Goal: Task Accomplishment & Management: Manage account settings

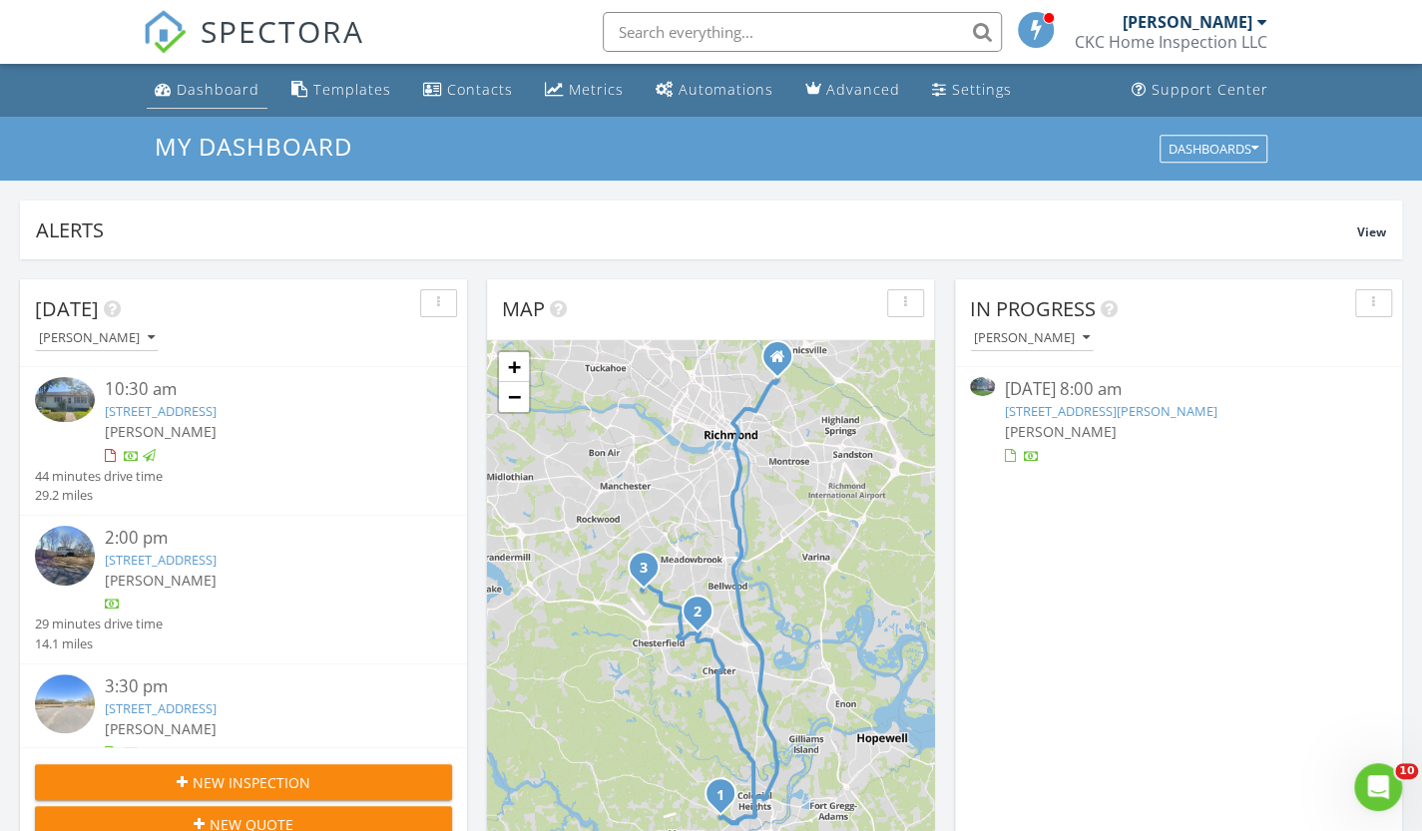
click at [212, 104] on link "Dashboard" at bounding box center [207, 90] width 121 height 37
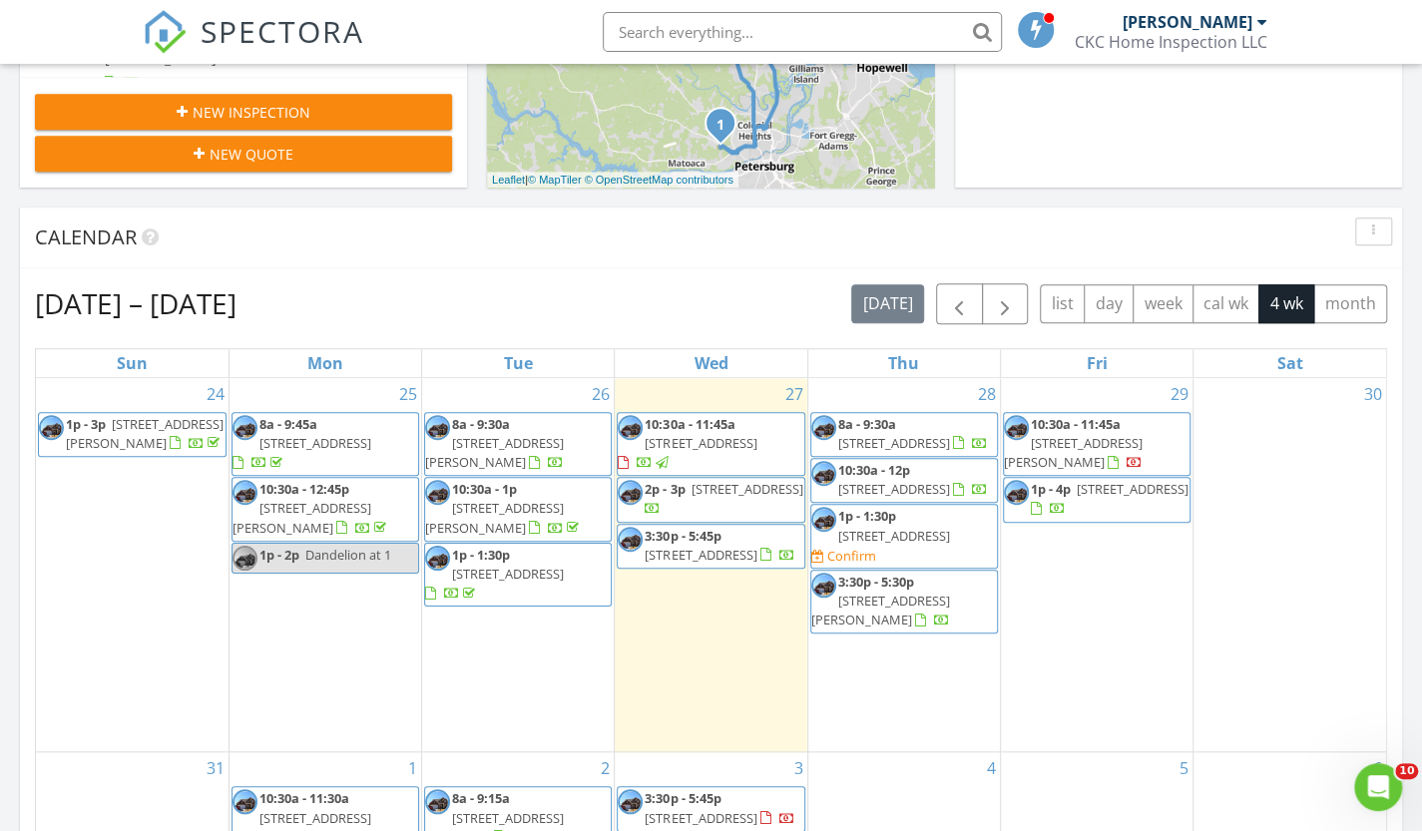
scroll to position [699, 0]
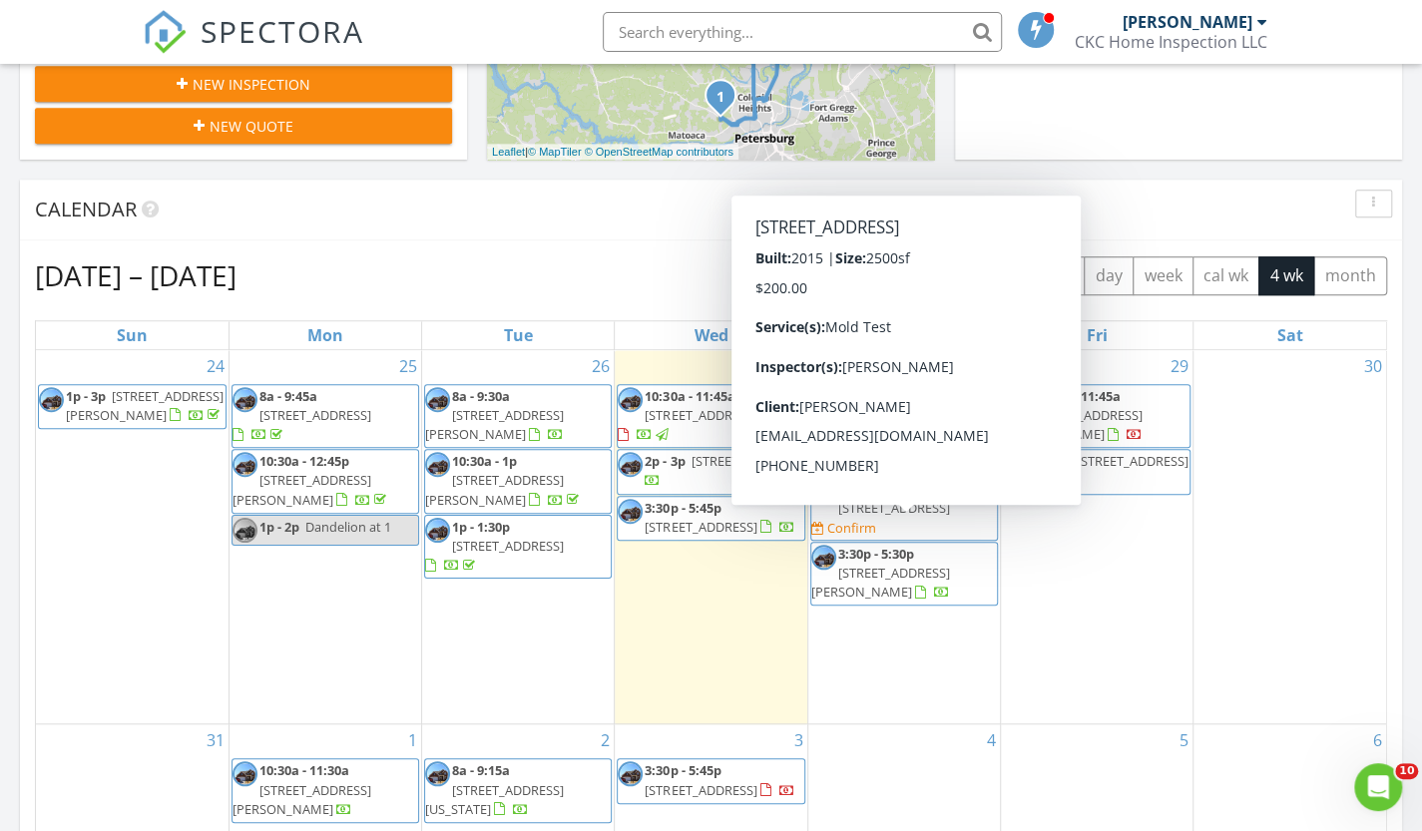
click at [912, 517] on span "11612 Europa Dr, Chesterfield 23838" at bounding box center [894, 508] width 112 height 18
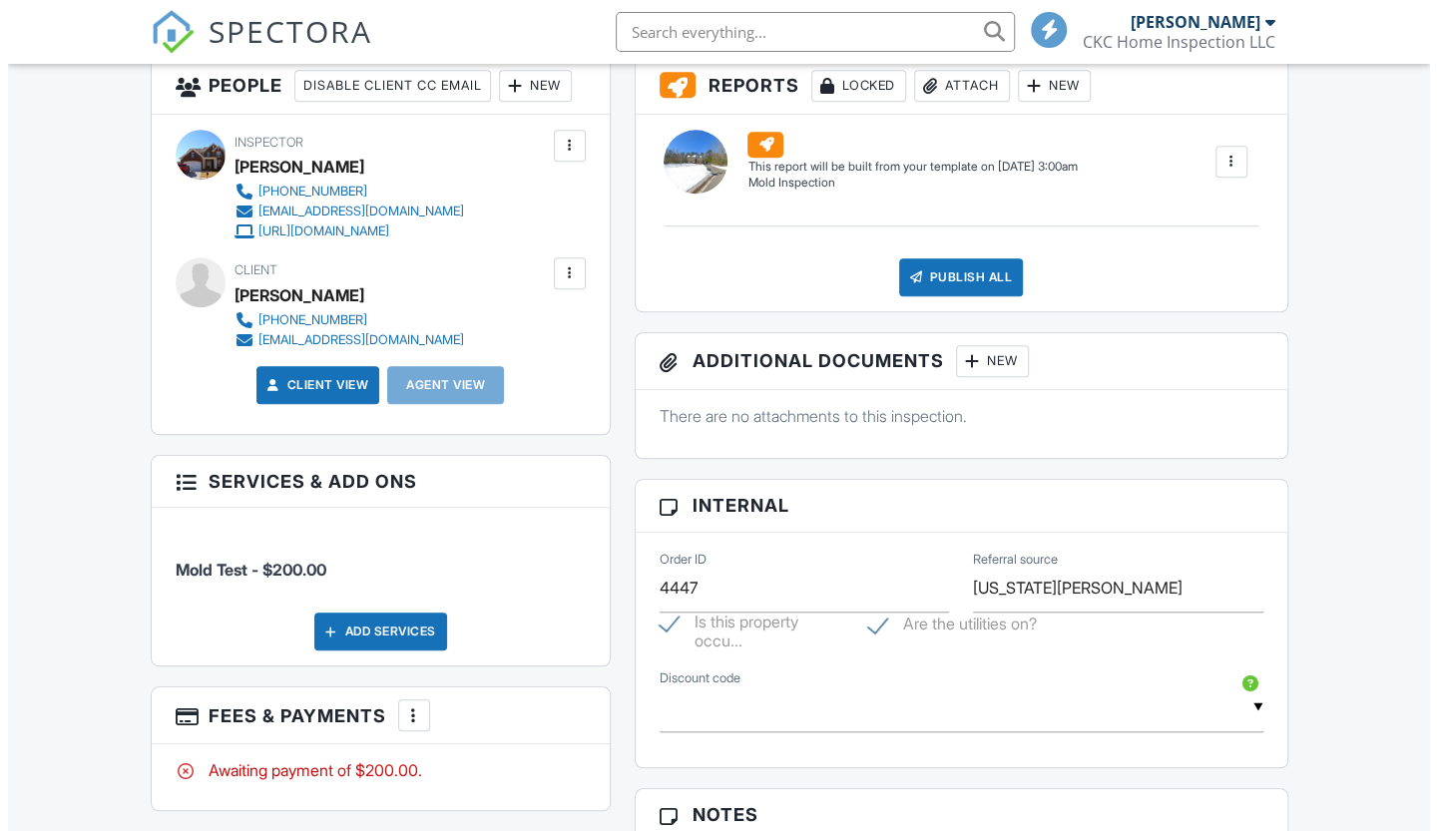
scroll to position [798, 0]
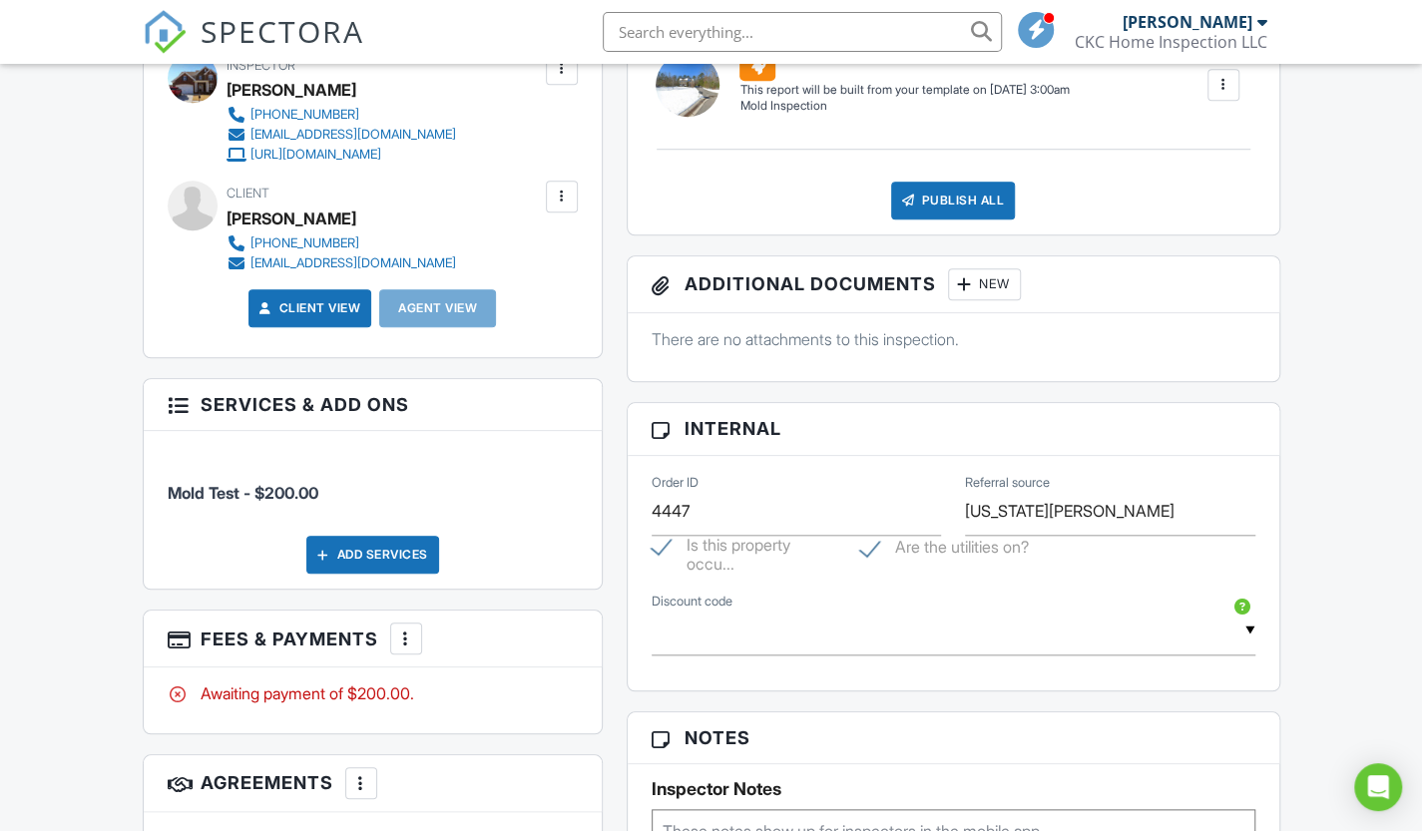
click at [381, 574] on div "Add Services" at bounding box center [372, 555] width 133 height 38
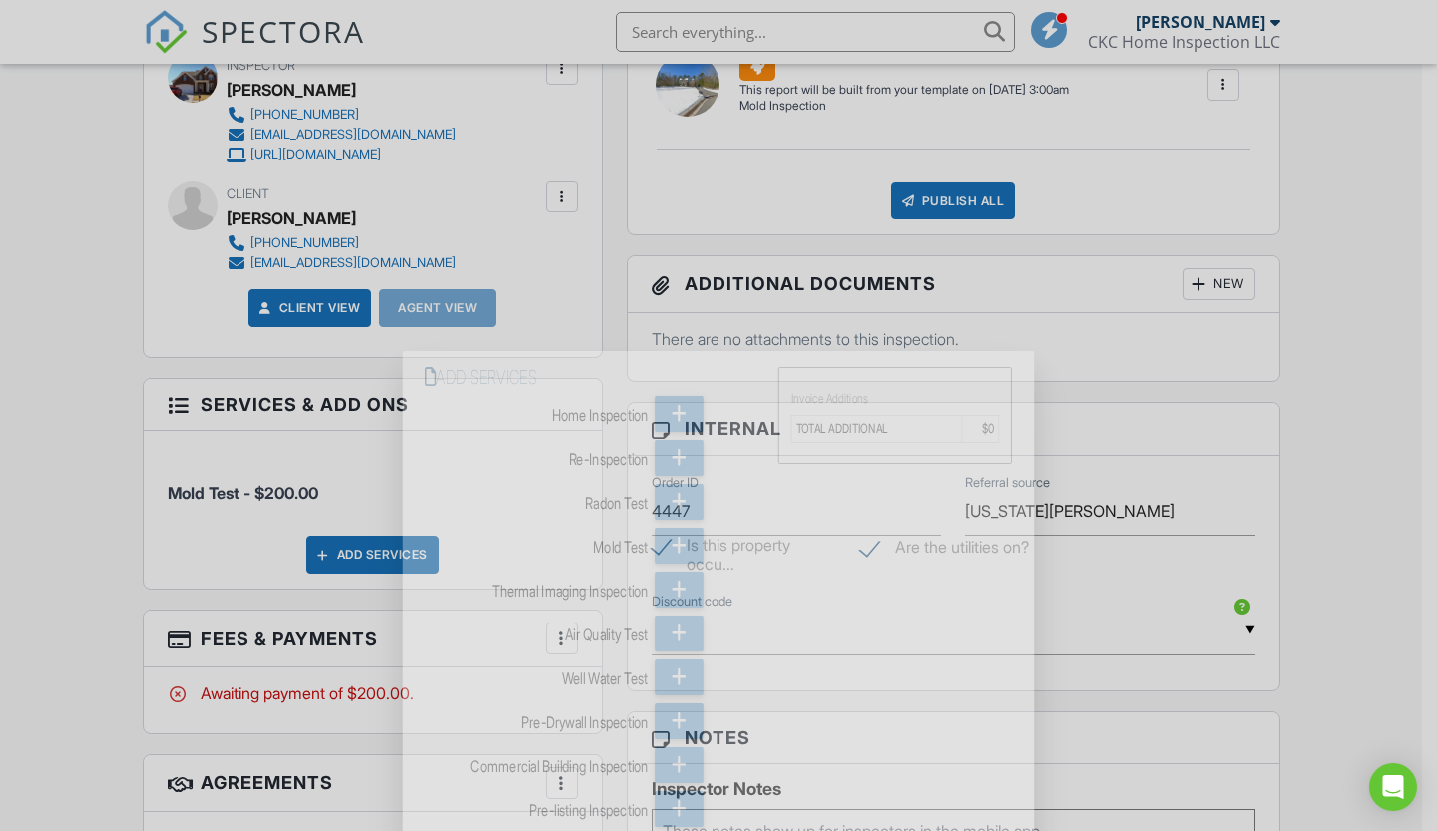
click at [403, 581] on div "Add Services Home Inspection Re-Inspection Radon Test Mold Test Thermal Imaging…" at bounding box center [718, 638] width 631 height 575
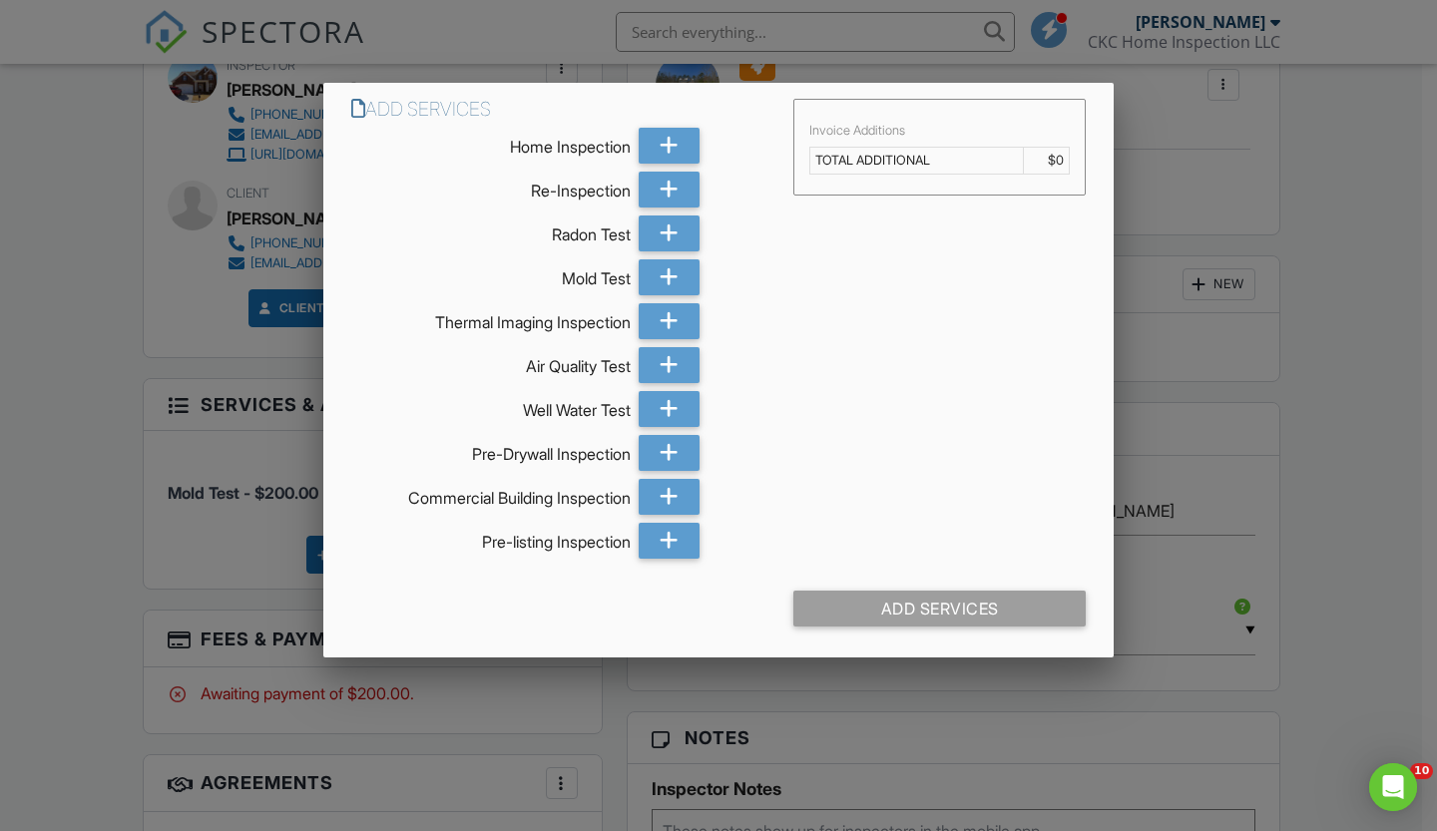
scroll to position [0, 0]
click at [659, 360] on div at bounding box center [670, 365] width 62 height 36
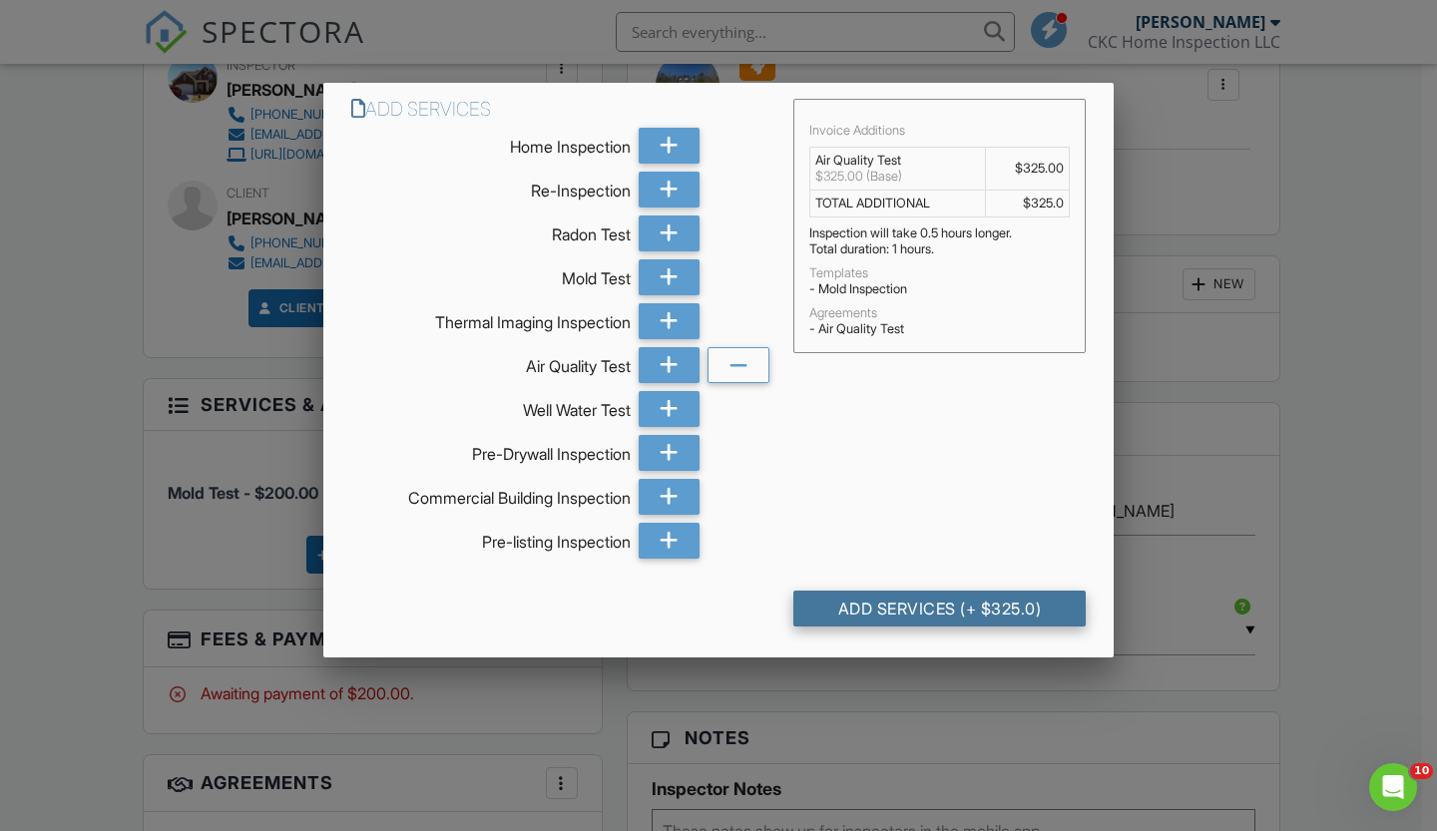
click at [946, 606] on div "Add Services (+ $325.0)" at bounding box center [939, 609] width 292 height 36
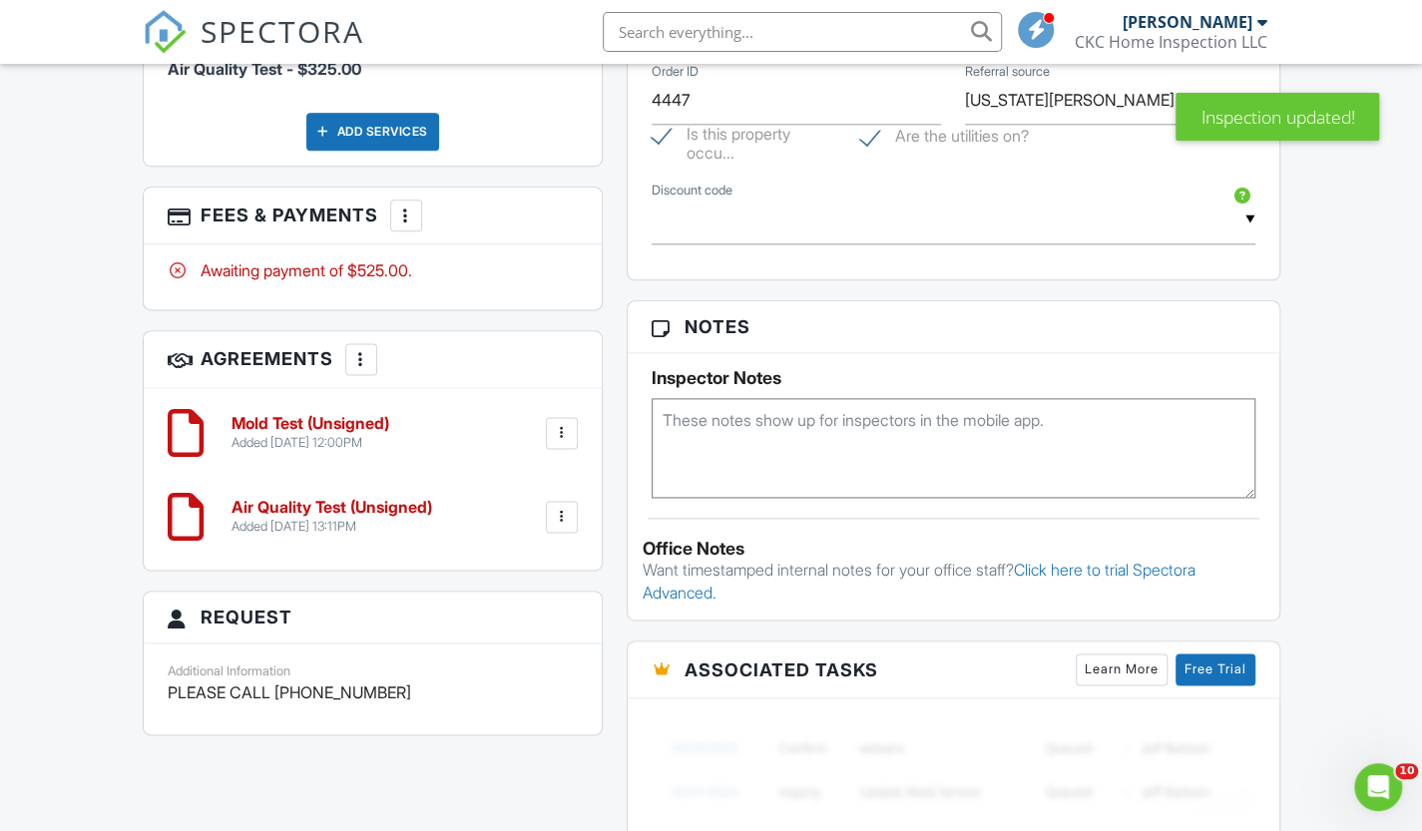
click at [560, 443] on div at bounding box center [562, 433] width 20 height 20
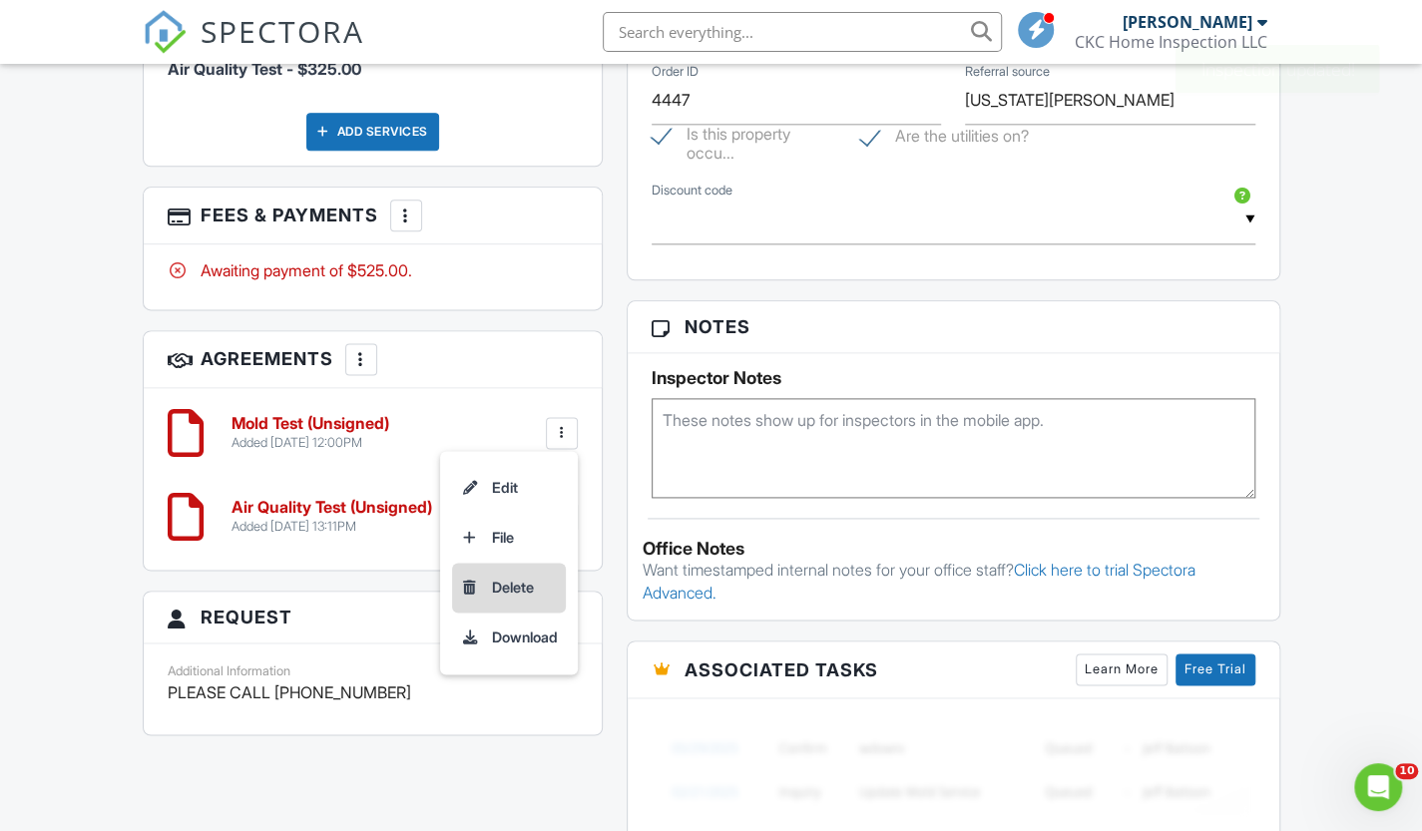
click at [505, 598] on li "Delete" at bounding box center [509, 588] width 114 height 50
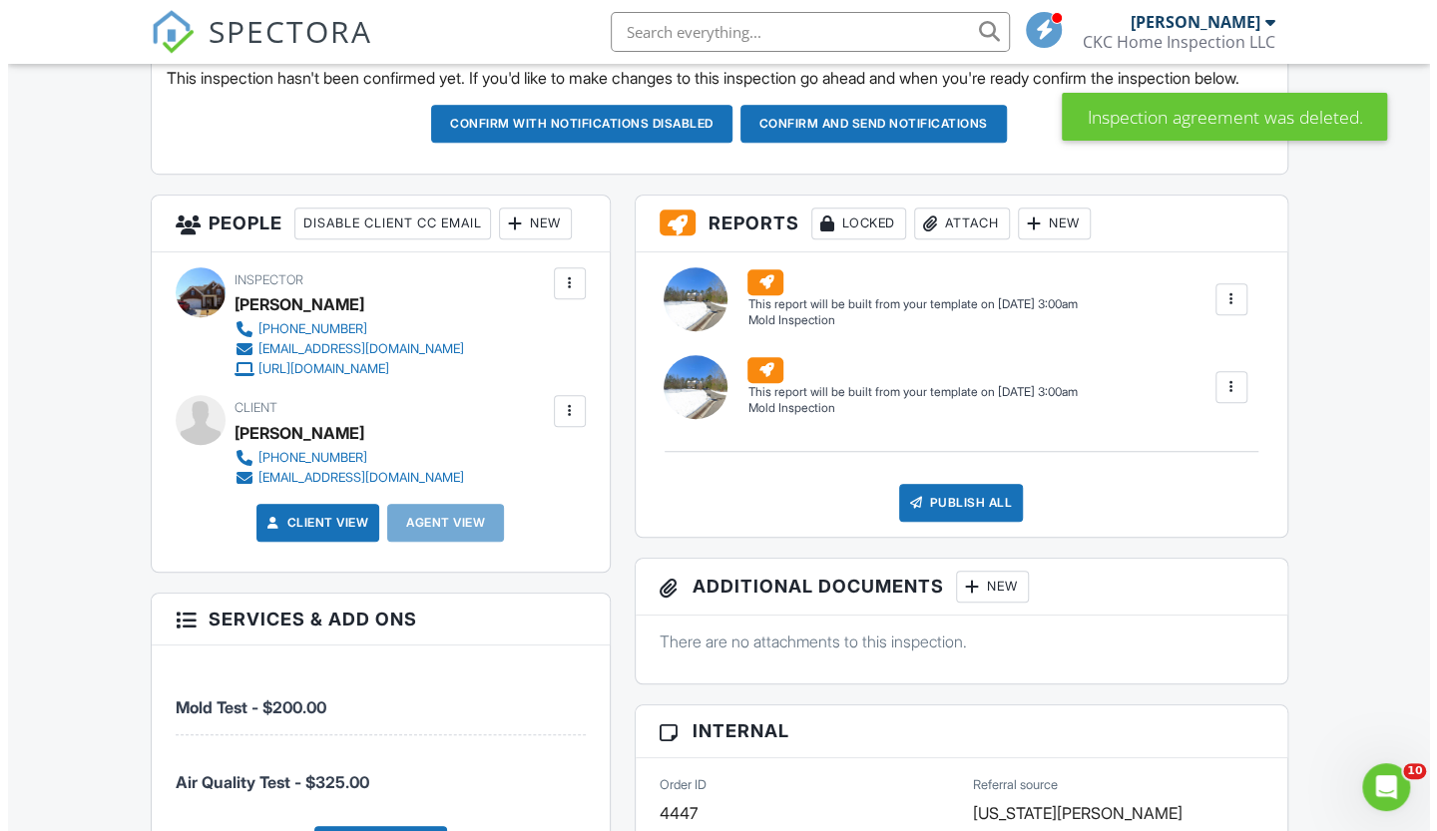
scroll to position [499, 0]
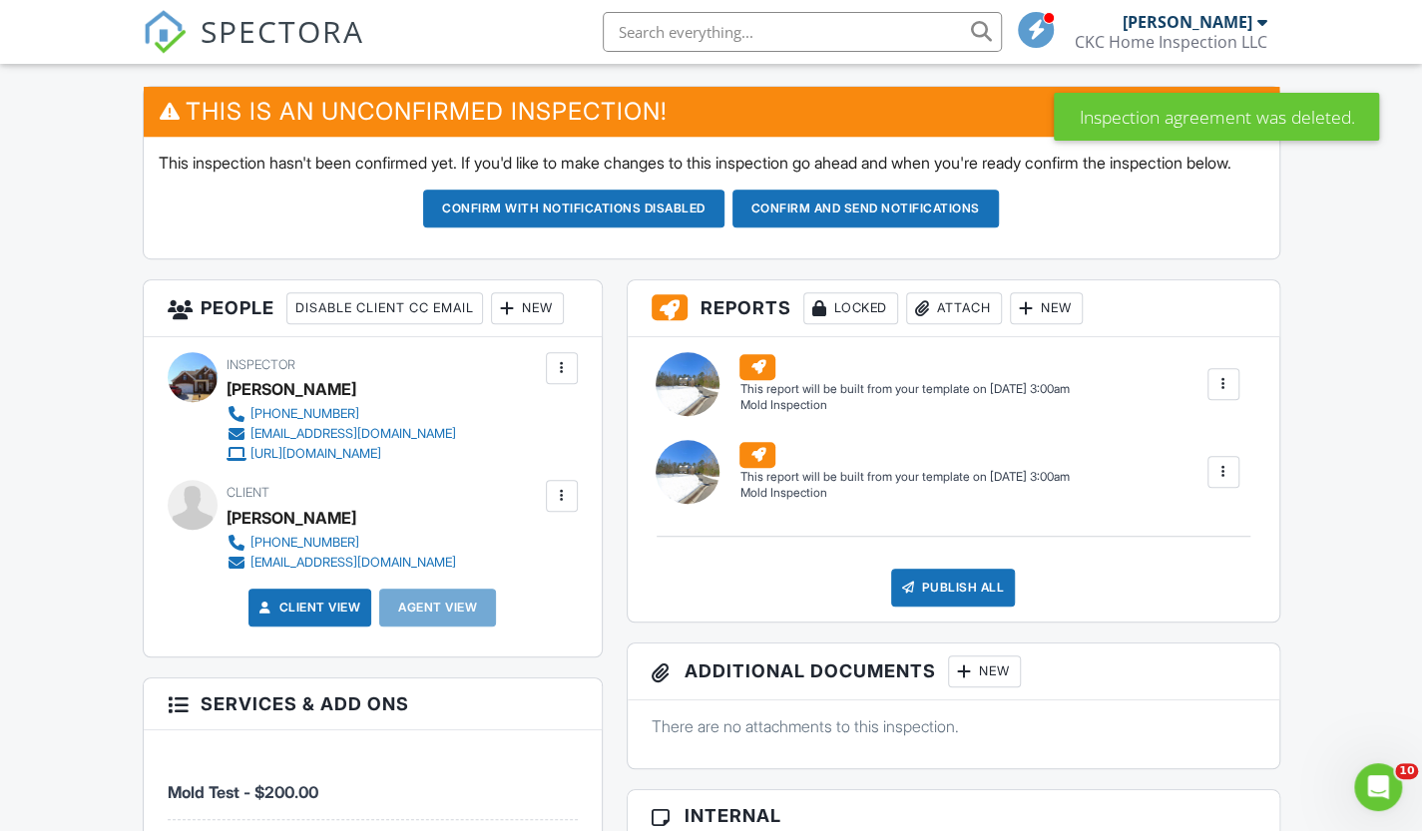
click at [1220, 482] on div at bounding box center [1224, 472] width 20 height 20
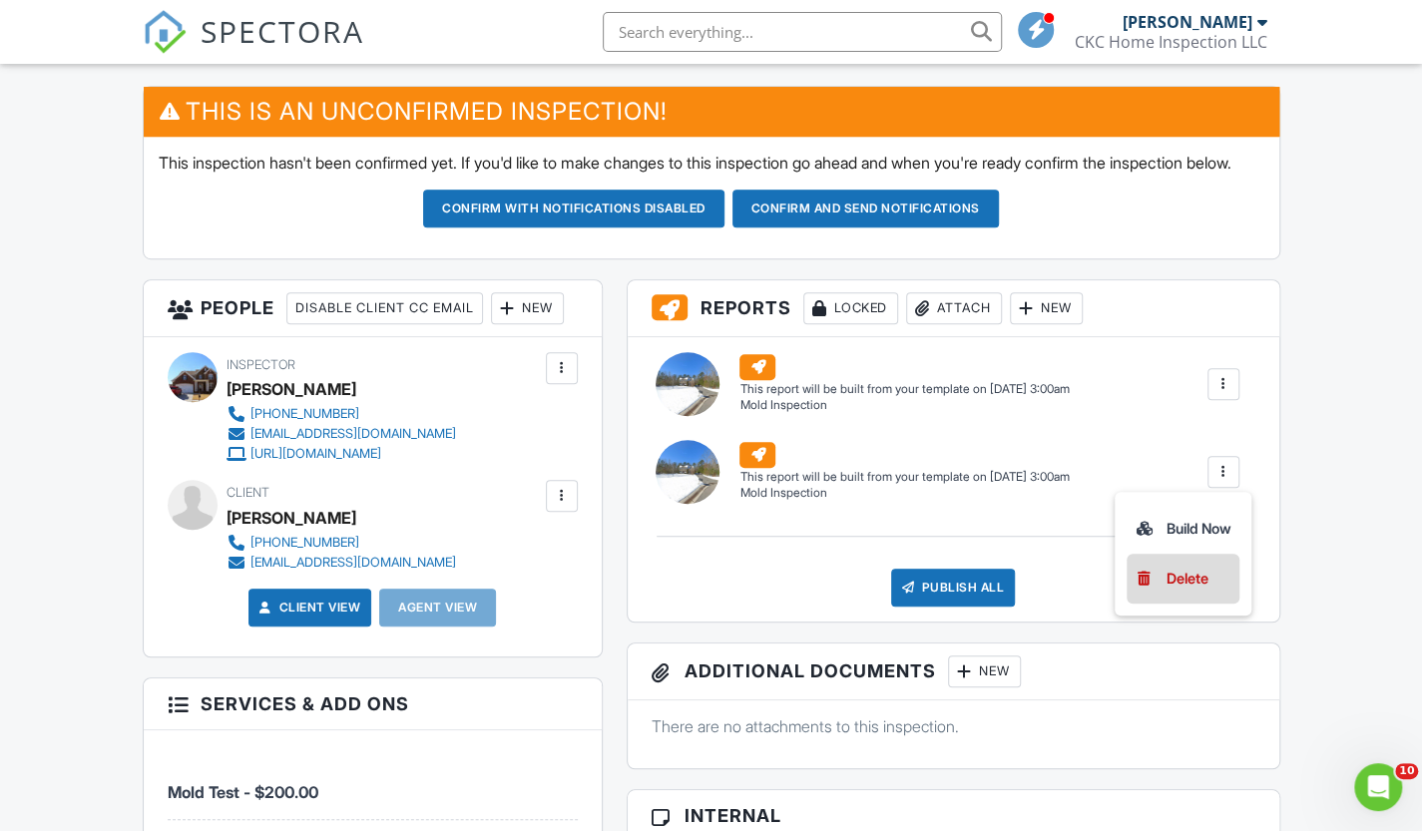
click at [1187, 590] on div "Delete" at bounding box center [1188, 579] width 42 height 22
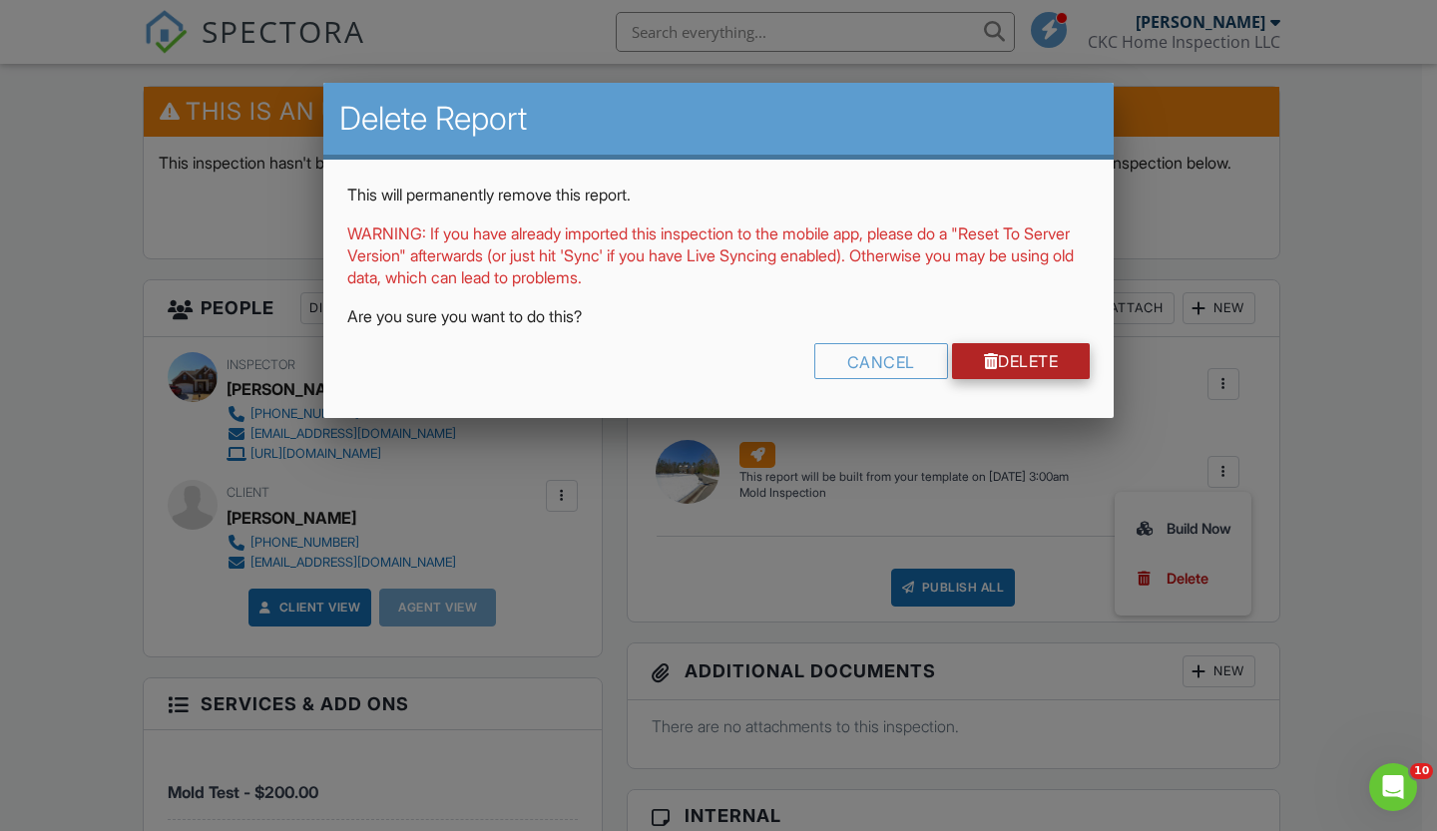
click at [1000, 366] on link "Delete" at bounding box center [1021, 361] width 139 height 36
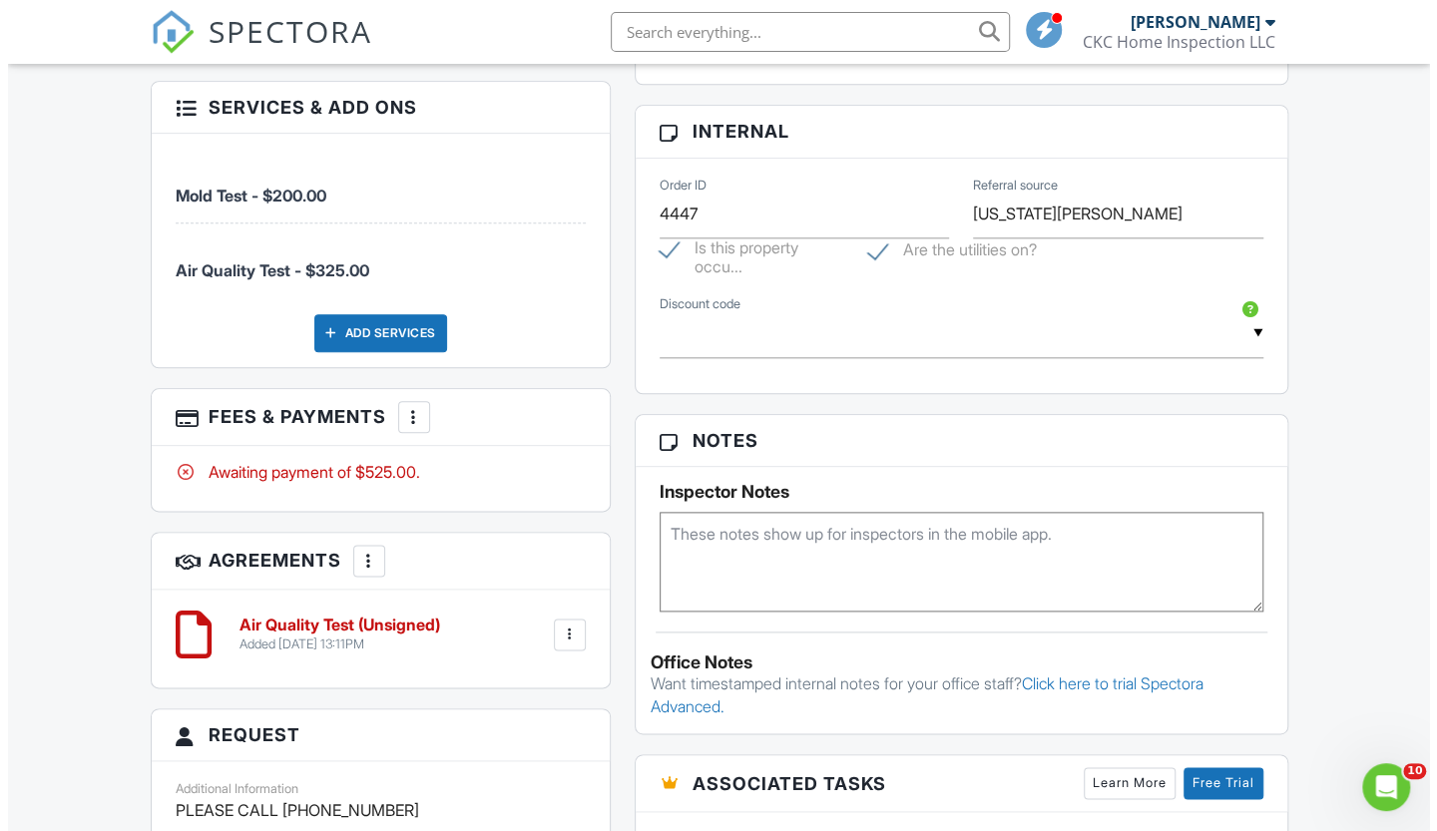
scroll to position [1098, 0]
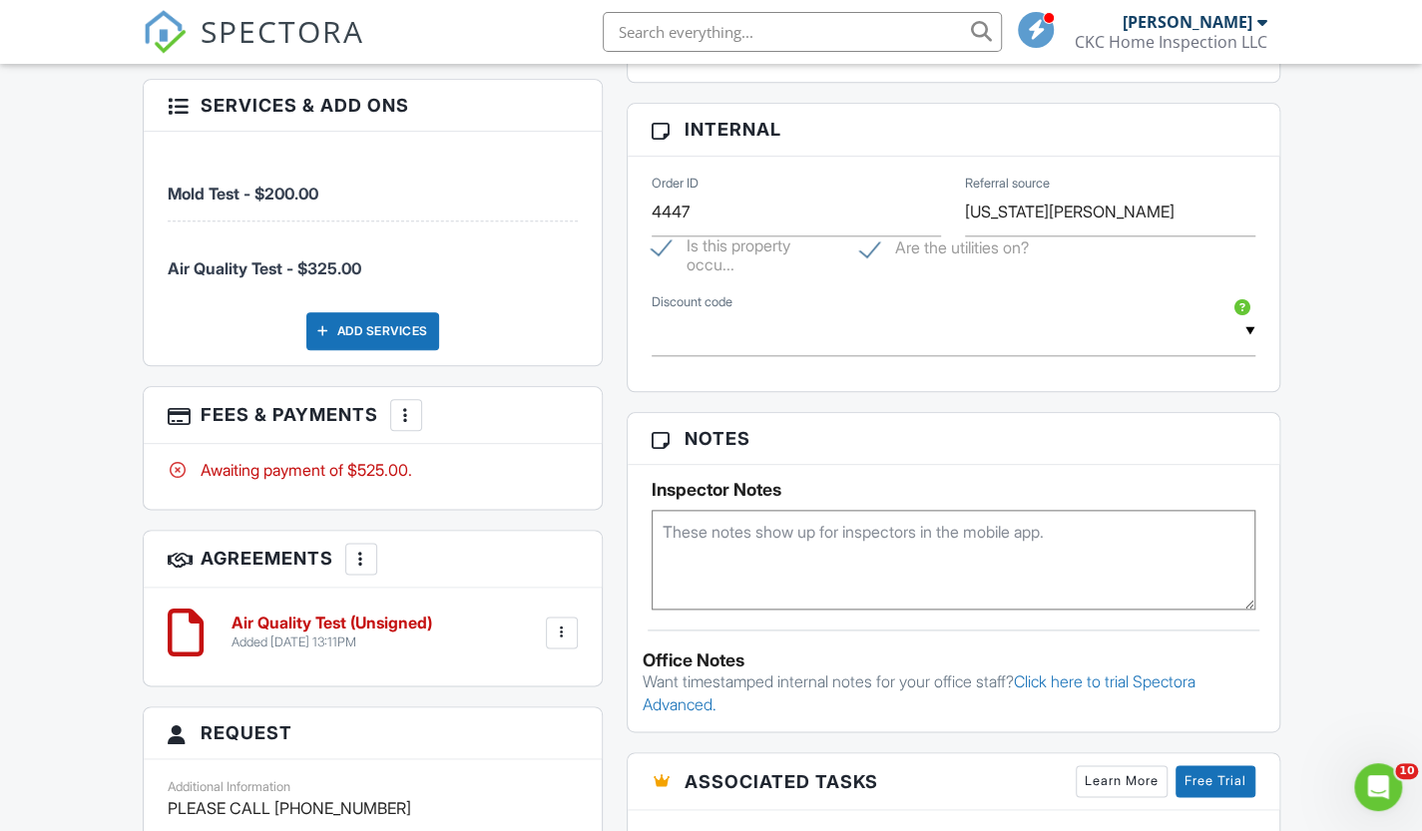
click at [416, 425] on div at bounding box center [406, 415] width 20 height 20
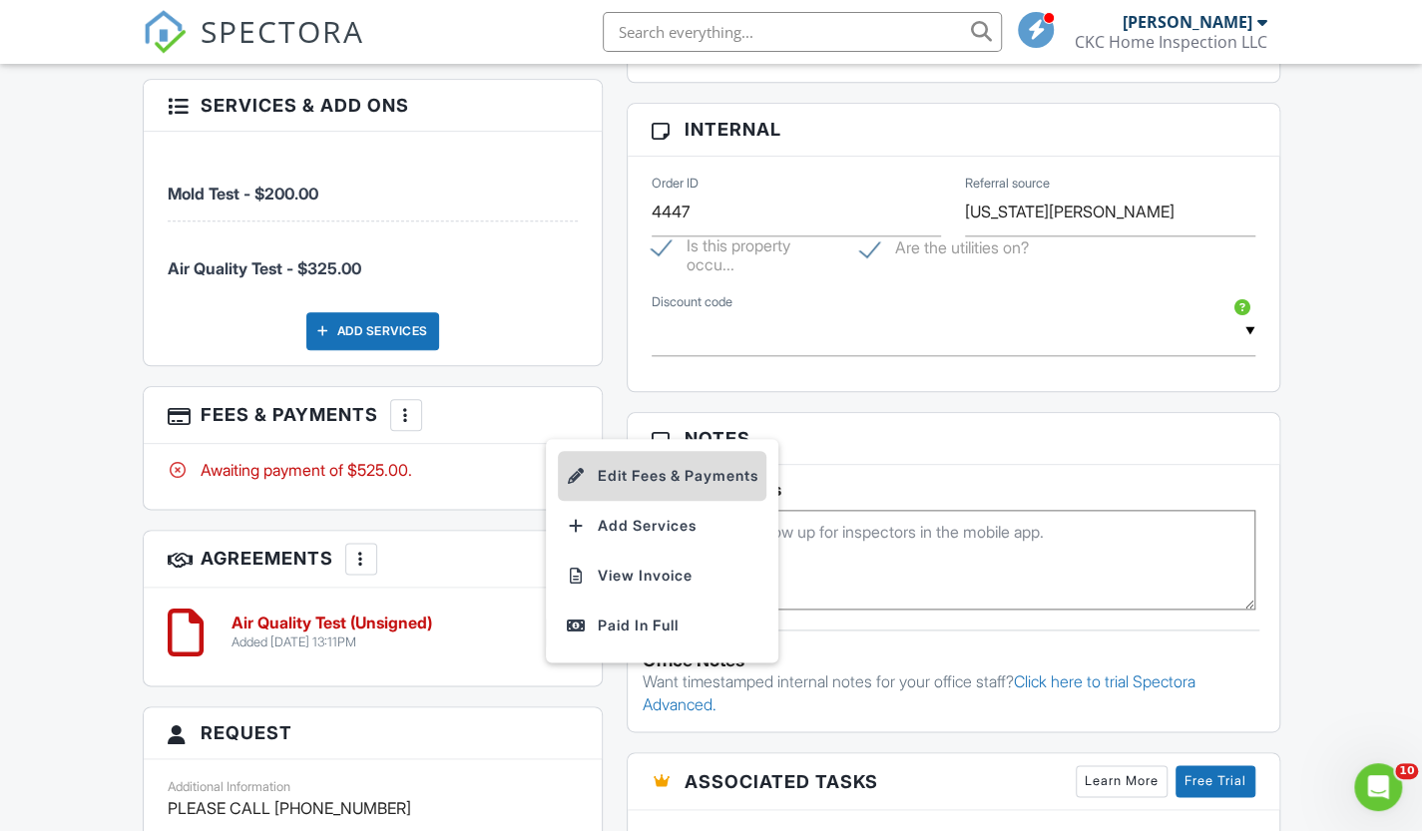
click at [633, 482] on li "Edit Fees & Payments" at bounding box center [662, 476] width 209 height 50
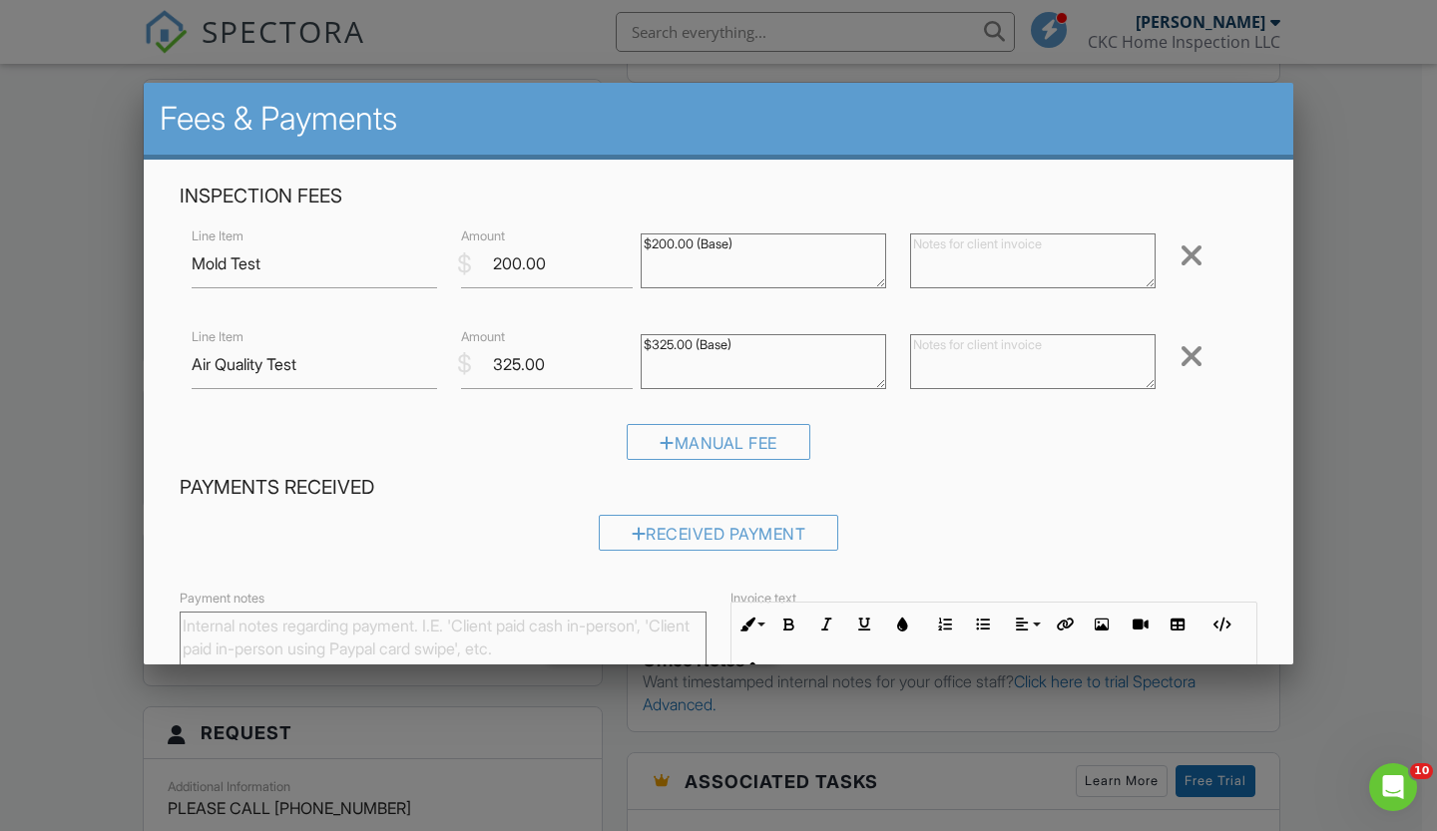
click at [1182, 256] on div at bounding box center [1192, 256] width 24 height 32
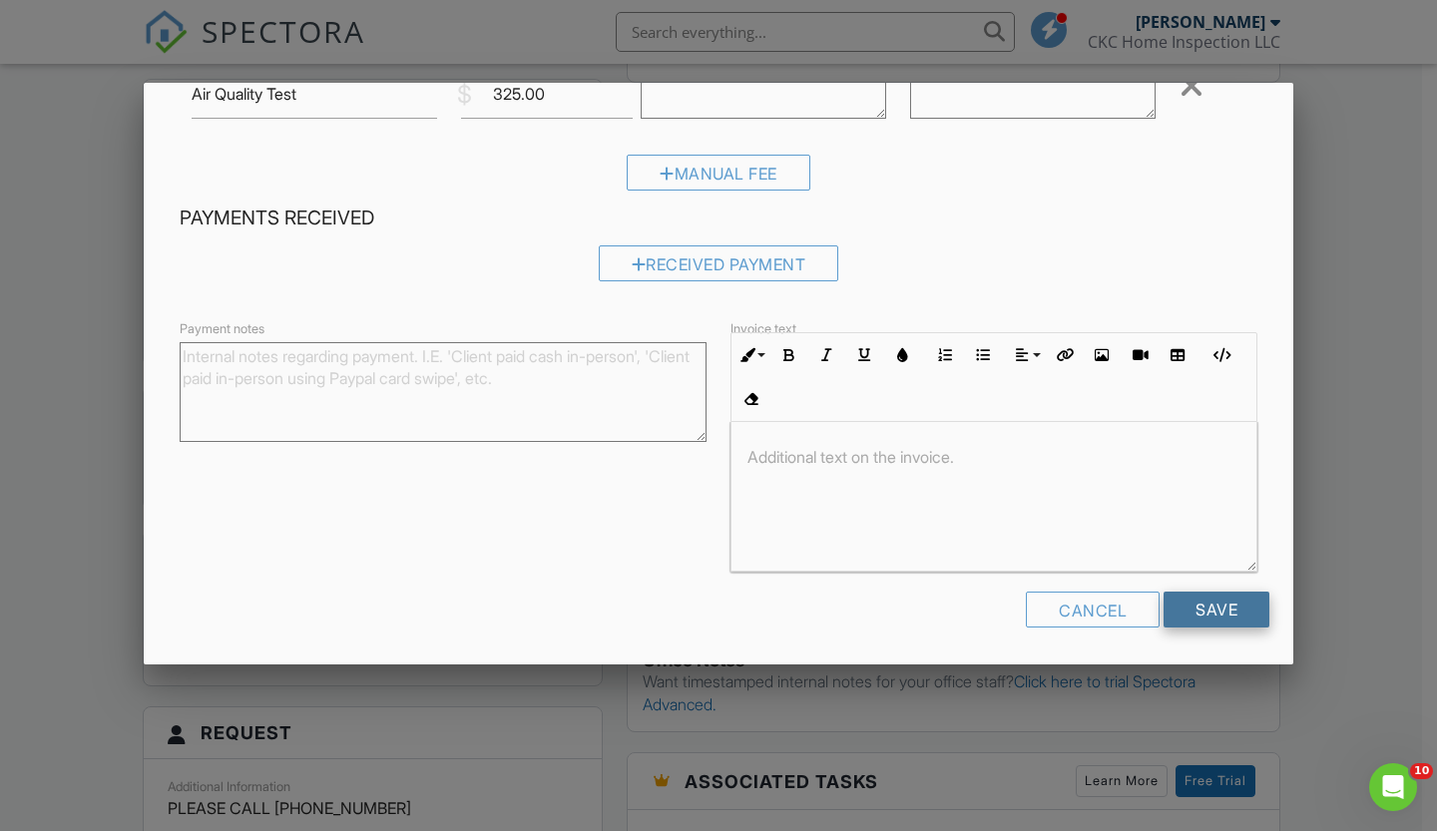
scroll to position [0, 0]
click at [1219, 602] on input "Save" at bounding box center [1217, 610] width 106 height 36
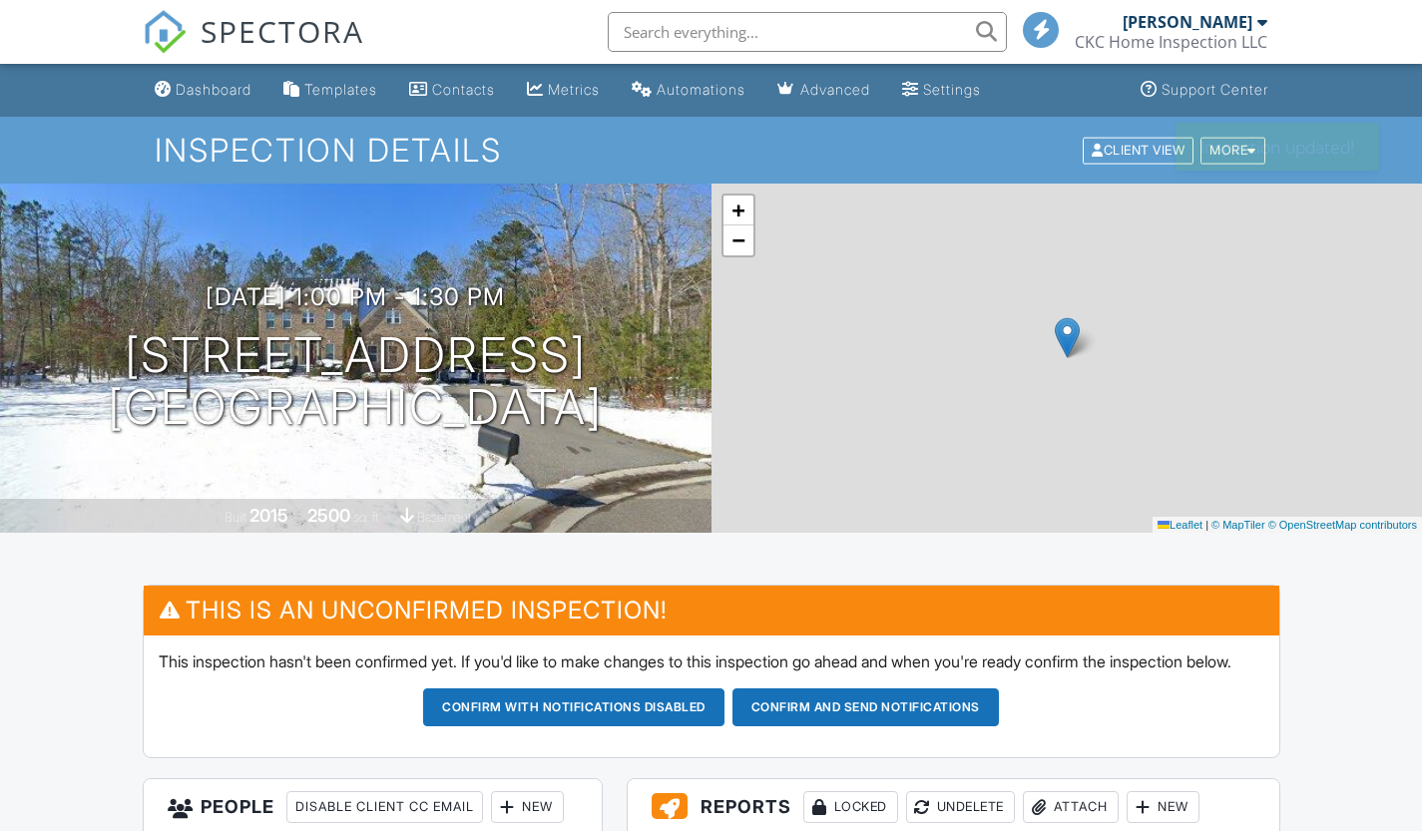
click at [725, 689] on button "Confirm and send notifications" at bounding box center [573, 708] width 301 height 38
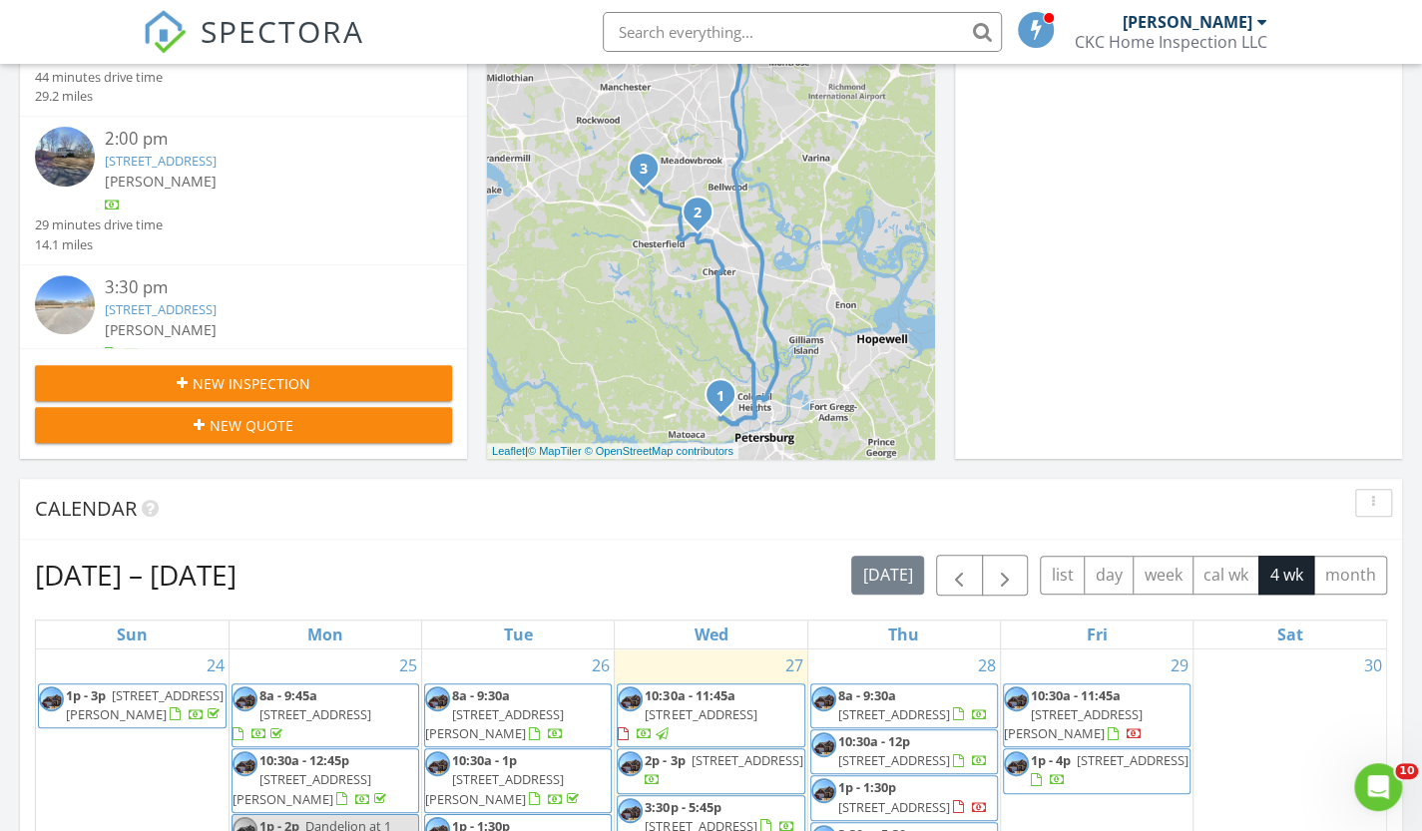
scroll to position [417, 0]
